Goal: Check status: Check status

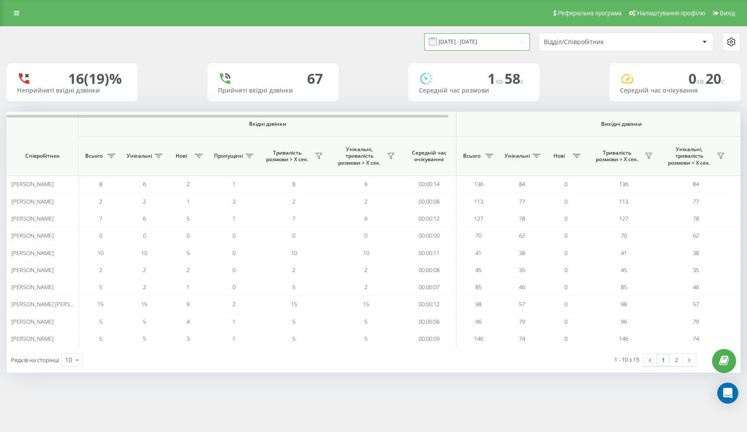
click at [488, 44] on input "[DATE] - [DATE]" at bounding box center [477, 41] width 106 height 17
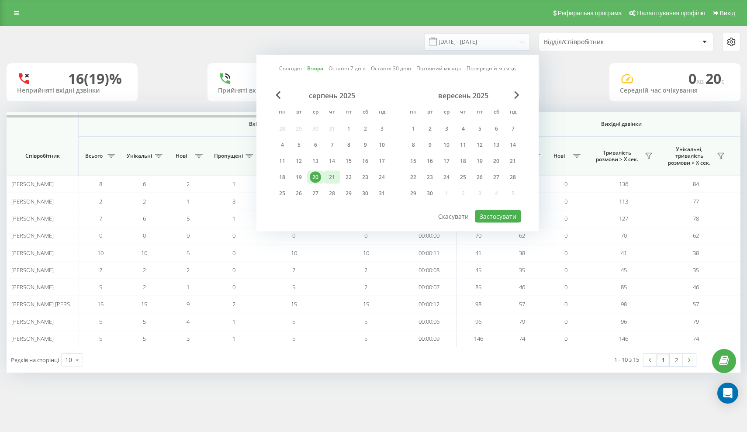
click at [334, 176] on div "21" at bounding box center [331, 177] width 11 height 11
click at [507, 213] on button "Застосувати" at bounding box center [498, 216] width 46 height 13
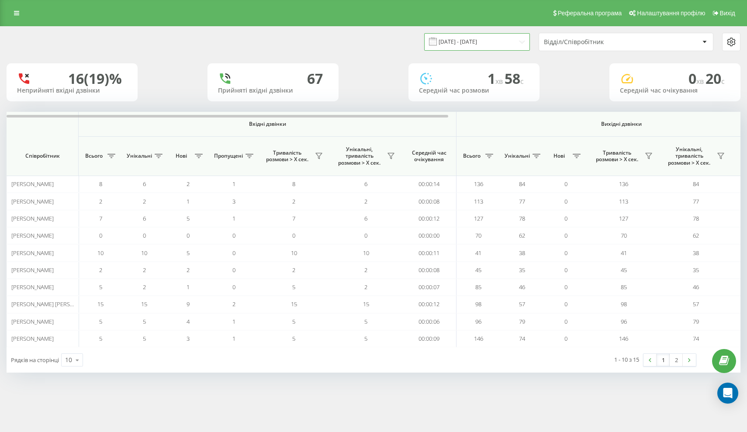
click at [473, 48] on input "[DATE] - [DATE]" at bounding box center [477, 41] width 106 height 17
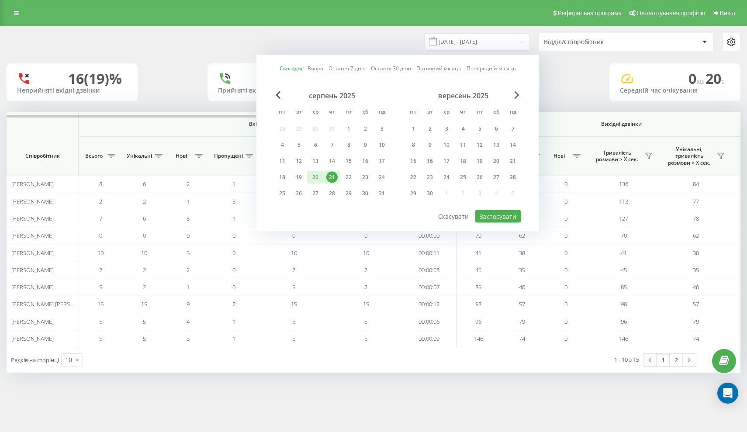
click at [317, 176] on div "20" at bounding box center [315, 177] width 11 height 11
click at [488, 214] on button "Застосувати" at bounding box center [498, 216] width 46 height 13
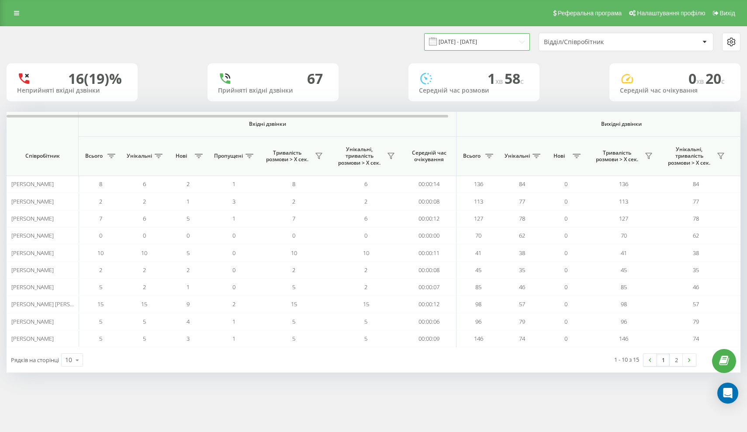
click at [498, 43] on input "[DATE] - [DATE]" at bounding box center [477, 41] width 106 height 17
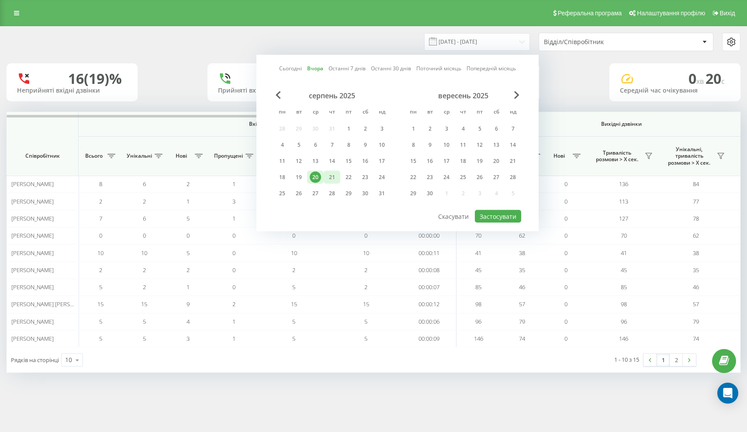
click at [328, 178] on div "21" at bounding box center [331, 177] width 11 height 11
click at [485, 214] on button "Застосувати" at bounding box center [498, 216] width 46 height 13
type input "[DATE] - [DATE]"
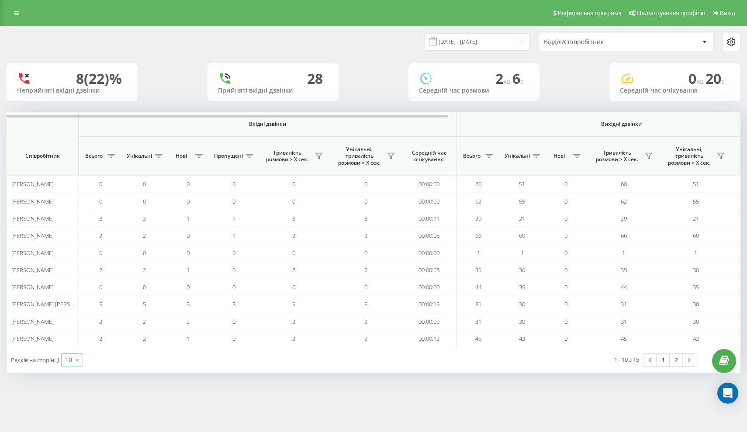
click at [68, 356] on div "10" at bounding box center [68, 359] width 7 height 9
click at [80, 320] on div "25" at bounding box center [72, 322] width 21 height 13
